Goal: Information Seeking & Learning: Learn about a topic

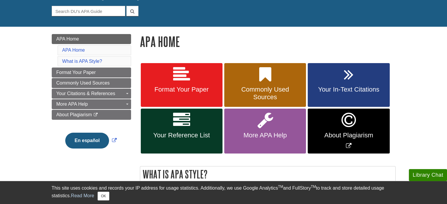
scroll to position [56, 0]
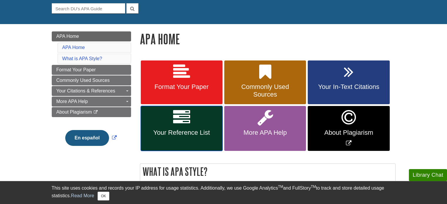
click at [178, 118] on icon at bounding box center [181, 117] width 17 height 17
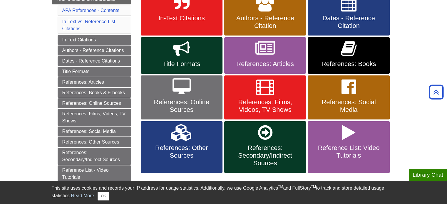
scroll to position [126, 0]
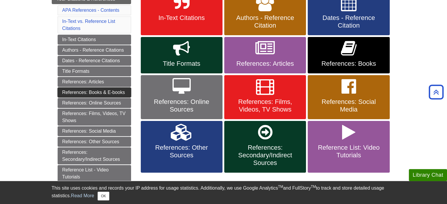
click at [77, 90] on link "References: Books & E-books" at bounding box center [94, 93] width 73 height 10
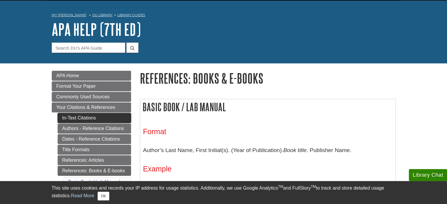
scroll to position [18, 0]
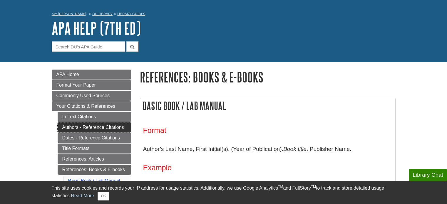
click at [89, 129] on link "Authors - Reference Citations" at bounding box center [94, 128] width 73 height 10
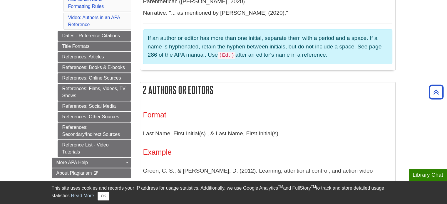
scroll to position [275, 0]
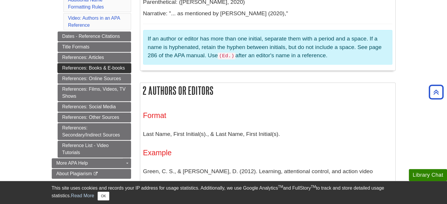
click at [98, 63] on link "References: Books & E-books" at bounding box center [94, 68] width 73 height 10
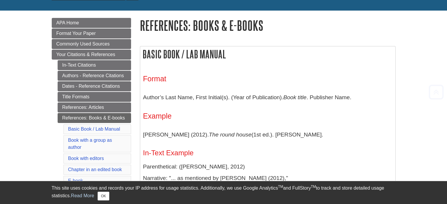
scroll to position [77, 0]
